Goal: Go to known website: Access a specific website the user already knows

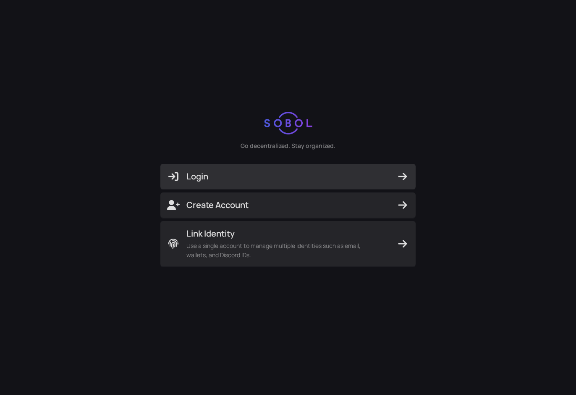
click at [308, 175] on span "Login" at bounding box center [288, 177] width 242 height 12
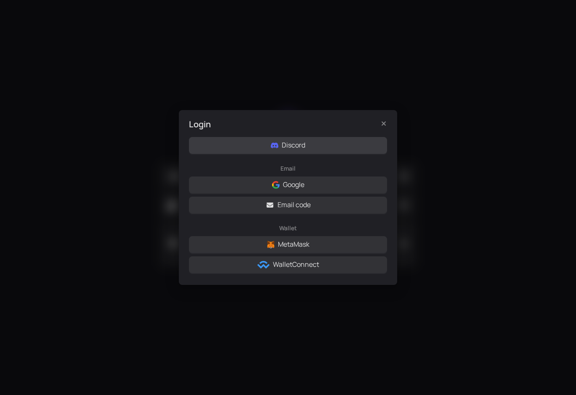
click at [297, 147] on span "Discord" at bounding box center [294, 145] width 24 height 11
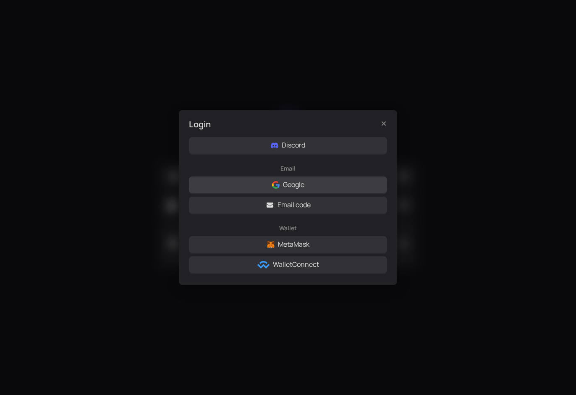
click at [316, 180] on button "Google" at bounding box center [288, 184] width 198 height 17
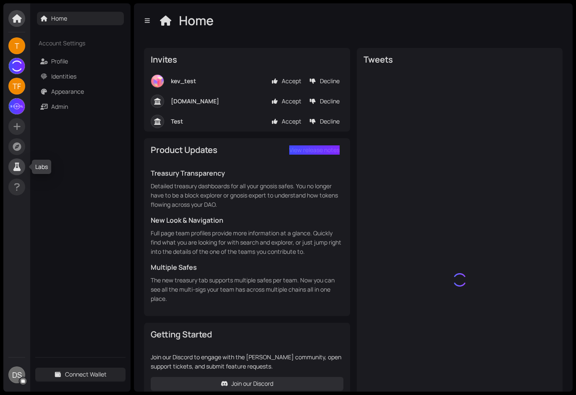
click at [18, 167] on icon at bounding box center [16, 167] width 7 height 8
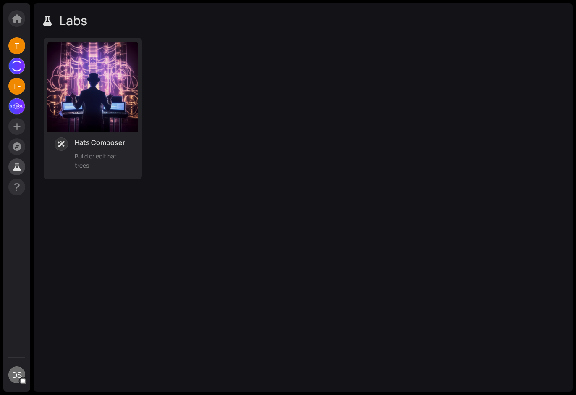
click at [102, 65] on img at bounding box center [92, 87] width 91 height 91
